Goal: Information Seeking & Learning: Find specific fact

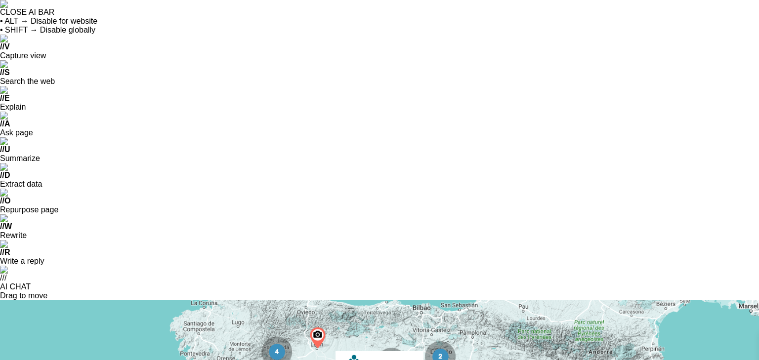
scroll to position [2860, 0]
drag, startPoint x: 519, startPoint y: 231, endPoint x: 484, endPoint y: 231, distance: 35.1
copy div "virtual22"
